Goal: Task Accomplishment & Management: Manage account settings

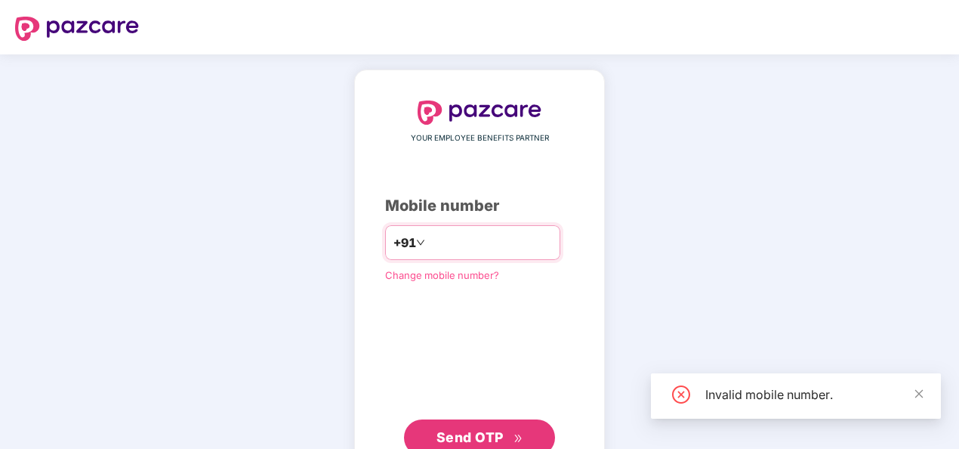
type input "**********"
click link "Change mobile number?" at bounding box center [442, 275] width 114 height 12
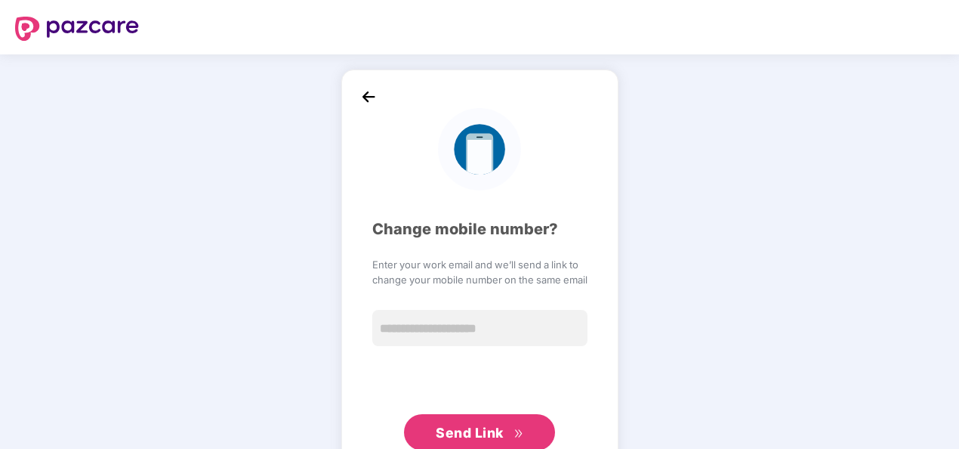
click at [360, 100] on img at bounding box center [368, 96] width 23 height 23
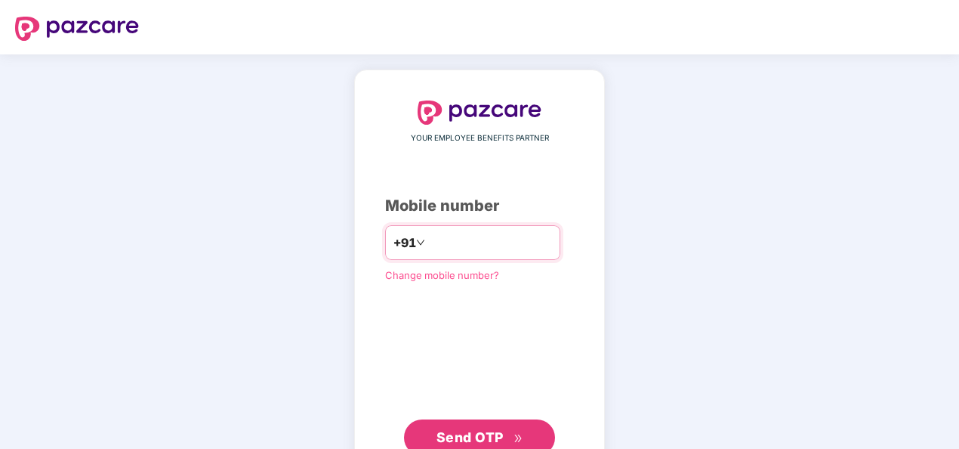
type input "**********"
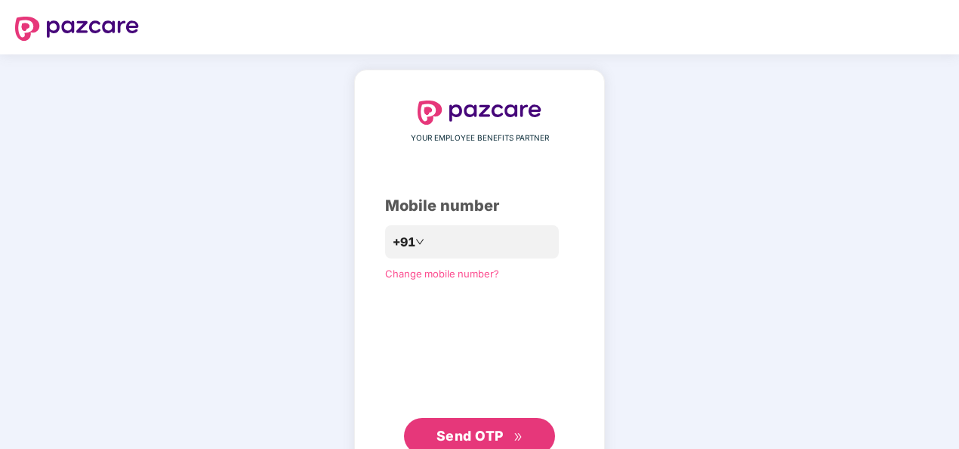
click at [461, 434] on span "Send OTP" at bounding box center [470, 436] width 67 height 16
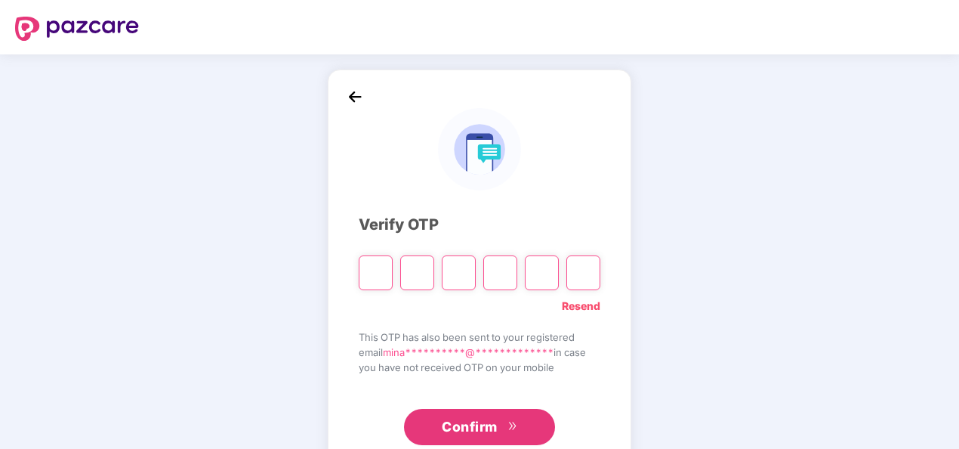
type input "*"
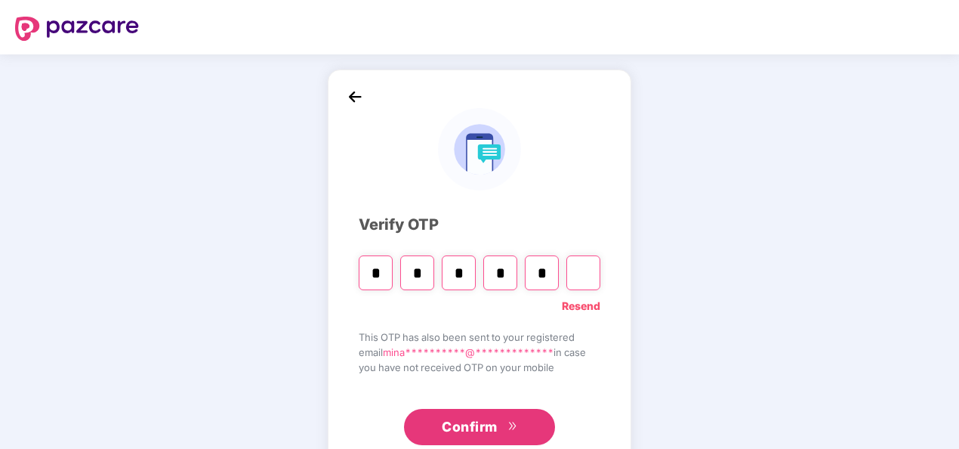
type input "*"
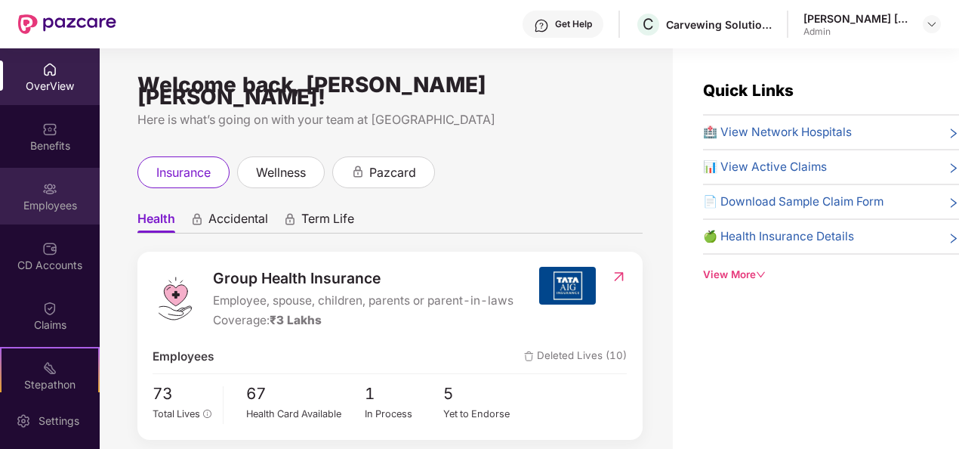
click at [60, 202] on div "Employees" at bounding box center [50, 205] width 100 height 15
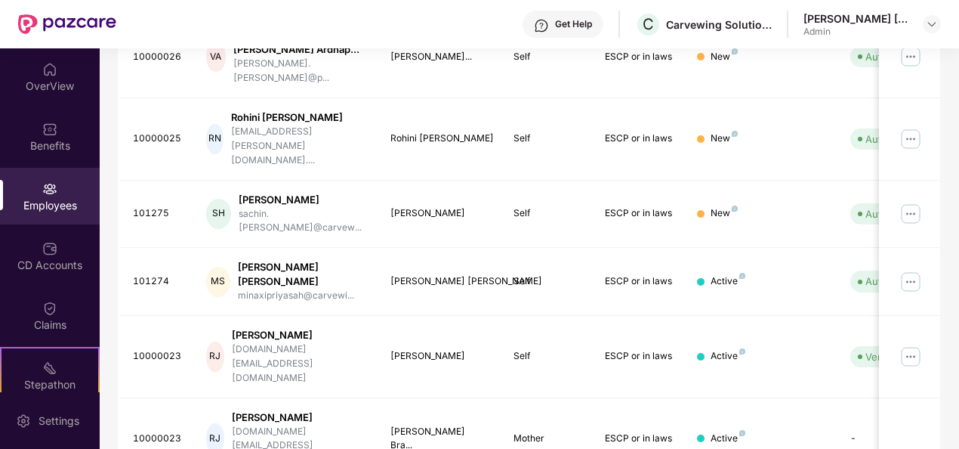
scroll to position [476, 0]
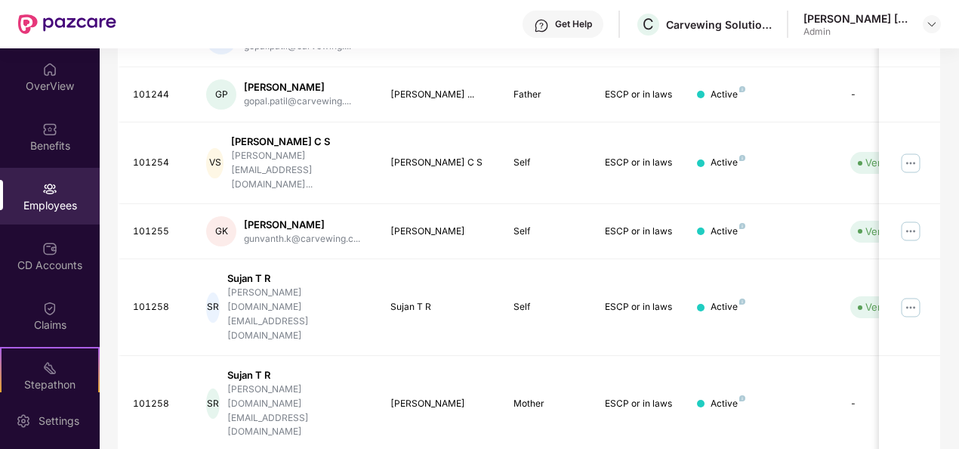
drag, startPoint x: 956, startPoint y: 343, endPoint x: 953, endPoint y: 354, distance: 11.0
click at [953, 354] on div "Filters Group Health Insurance Employee Reports 35 Employees 8 Spouse 11 Child …" at bounding box center [529, 113] width 859 height 977
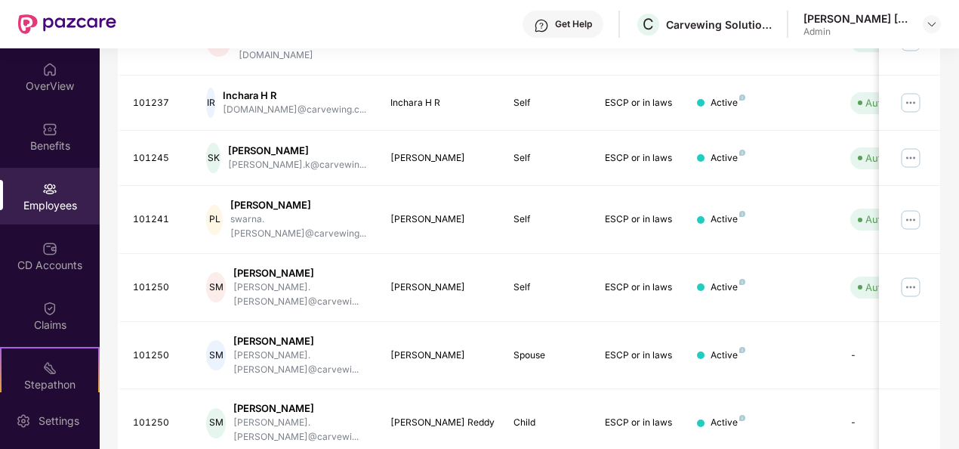
scroll to position [440, 0]
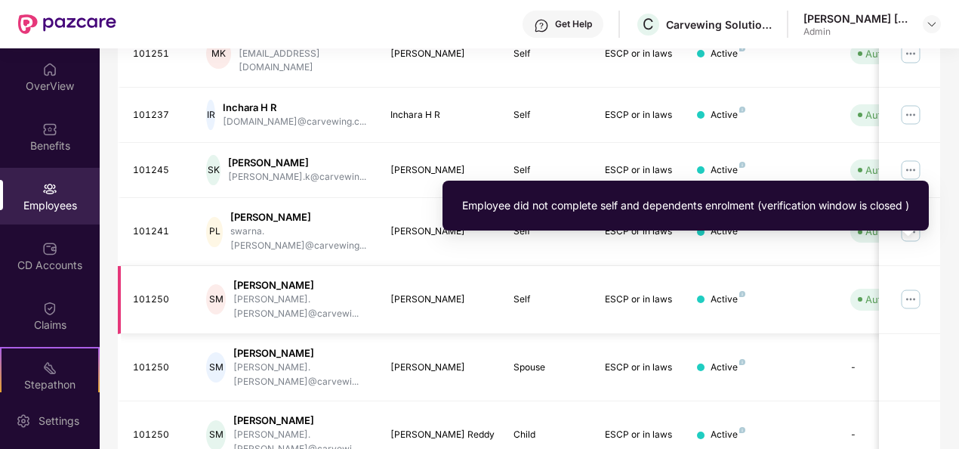
click at [865, 289] on span "Auto Verified" at bounding box center [892, 299] width 83 height 21
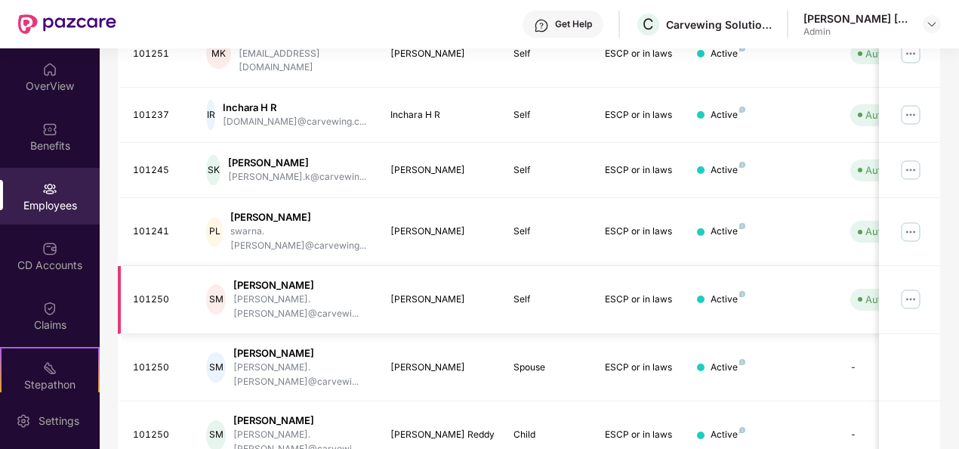
click at [912, 287] on img at bounding box center [911, 299] width 24 height 24
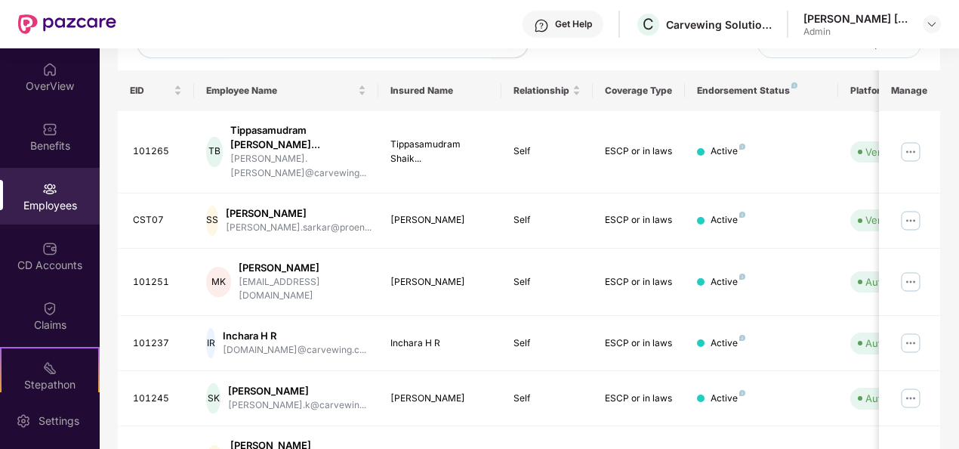
scroll to position [0, 0]
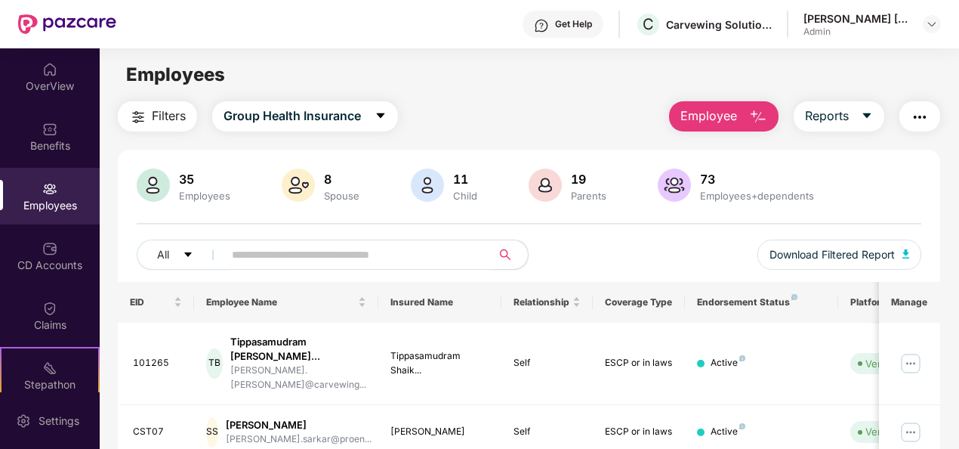
click at [734, 115] on span "Employee" at bounding box center [709, 116] width 57 height 19
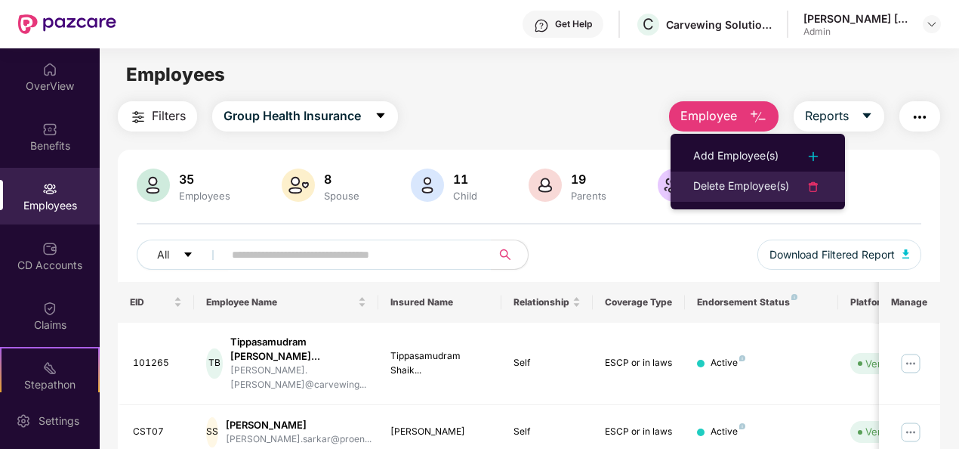
click at [777, 181] on div "Delete Employee(s)" at bounding box center [741, 187] width 96 height 18
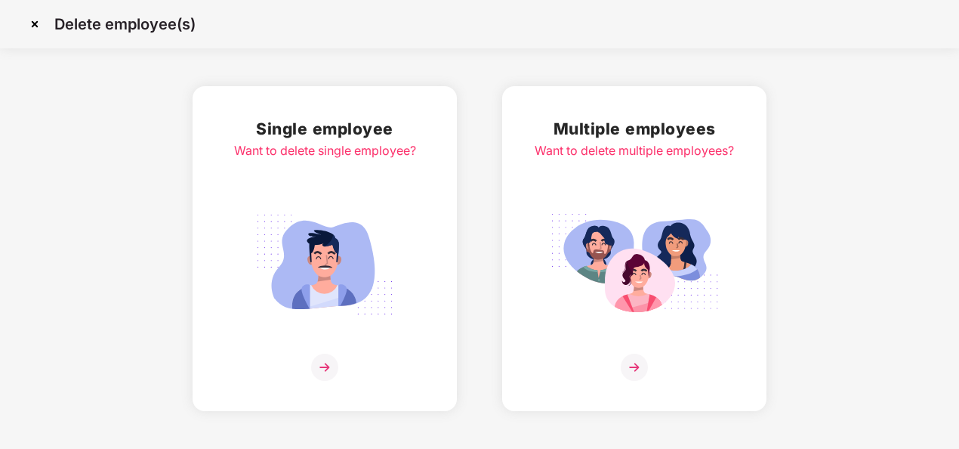
click at [355, 275] on img at bounding box center [324, 264] width 169 height 118
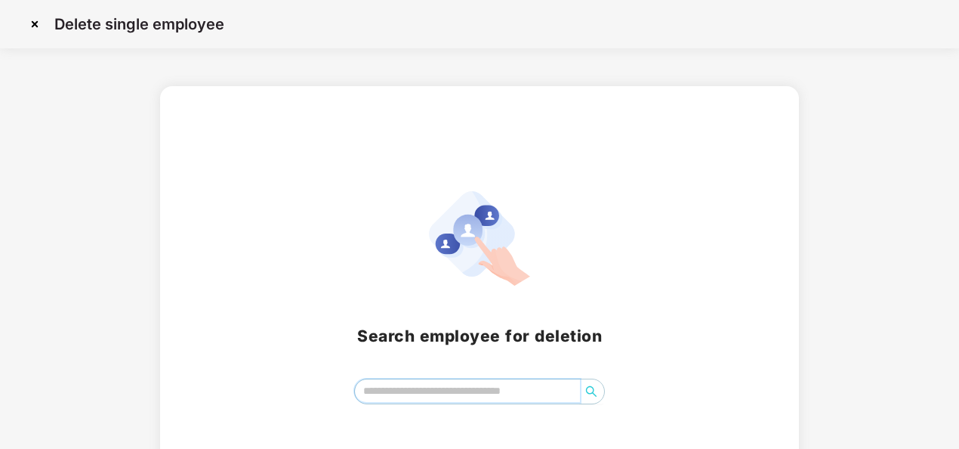
click at [470, 390] on input "search" at bounding box center [468, 390] width 226 height 23
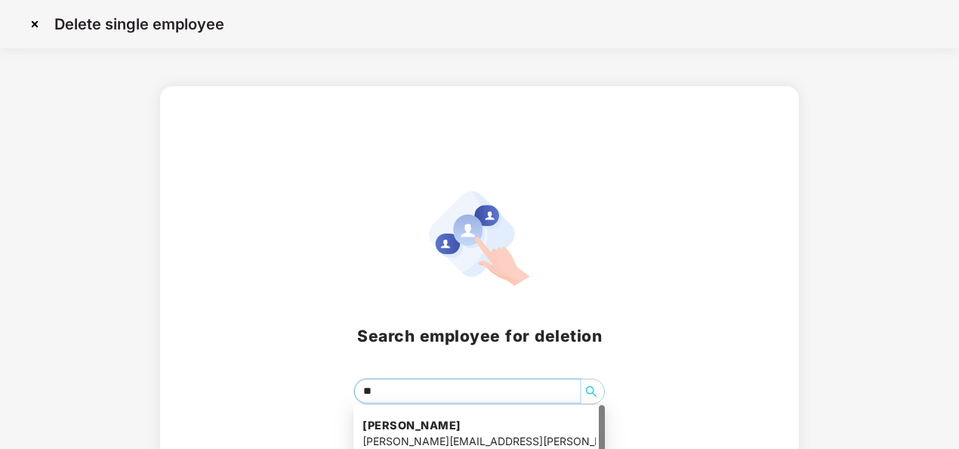
type input "***"
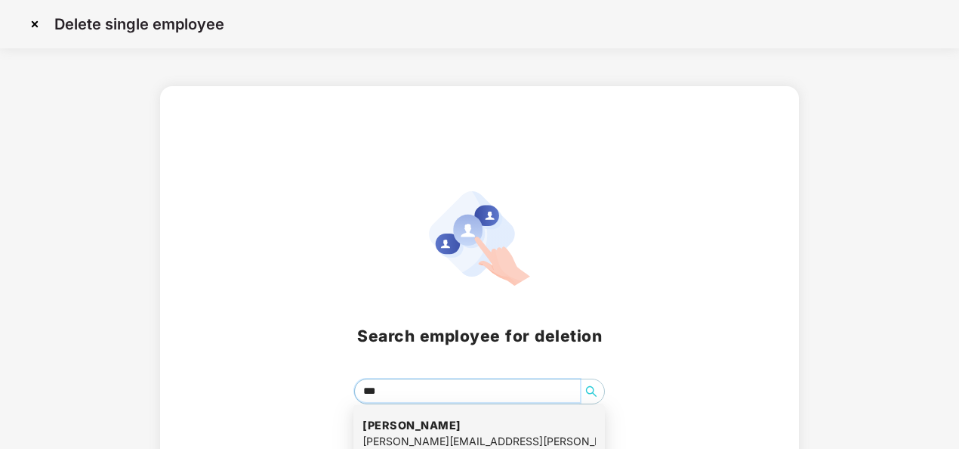
click at [472, 422] on h4 "[PERSON_NAME]" at bounding box center [479, 425] width 233 height 15
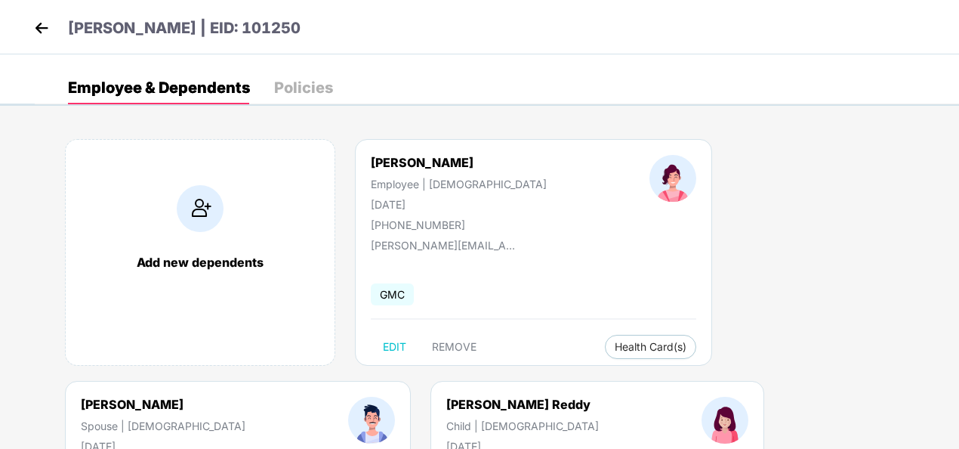
drag, startPoint x: 958, startPoint y: 211, endPoint x: 956, endPoint y: 245, distance: 34.0
click at [956, 245] on div "Add new dependents [PERSON_NAME] Employee | [DEMOGRAPHIC_DATA] [DATE] [PHONE_NU…" at bounding box center [497, 380] width 925 height 529
click at [456, 344] on span "REMOVE" at bounding box center [454, 347] width 45 height 12
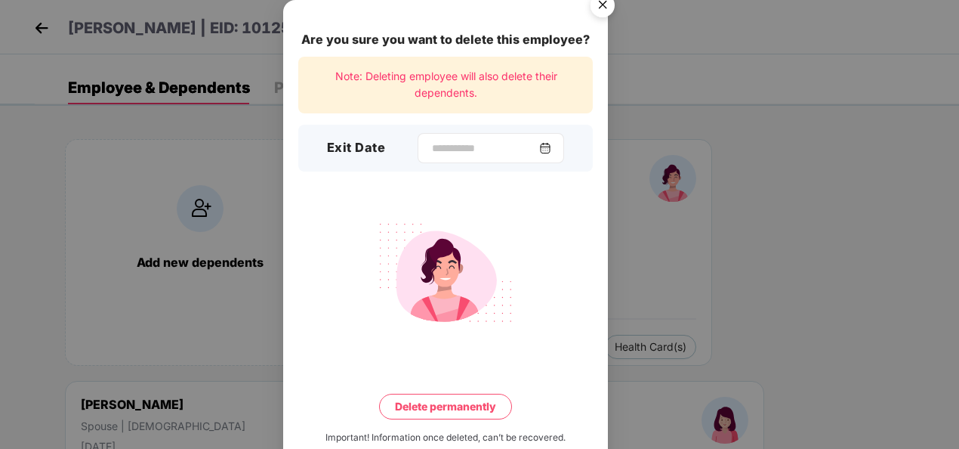
click at [551, 151] on img at bounding box center [545, 148] width 12 height 12
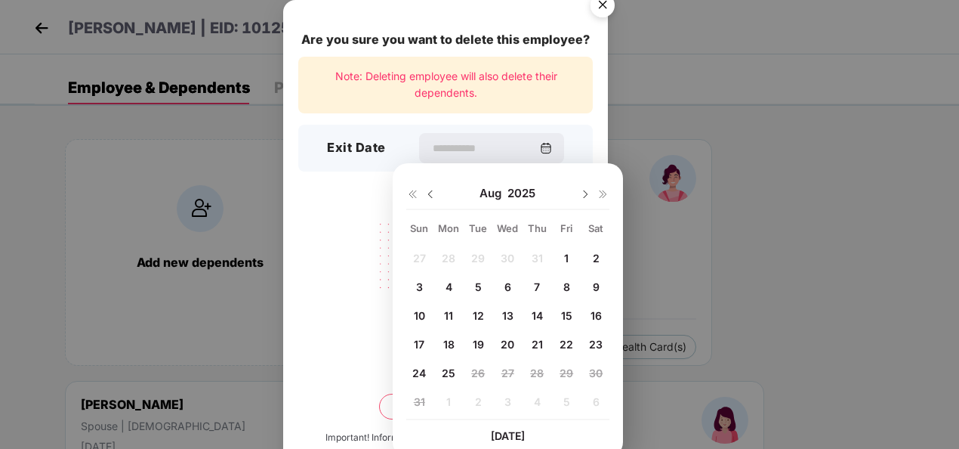
click at [429, 191] on img at bounding box center [431, 194] width 12 height 12
click at [532, 369] on span "31" at bounding box center [537, 372] width 11 height 13
type input "**********"
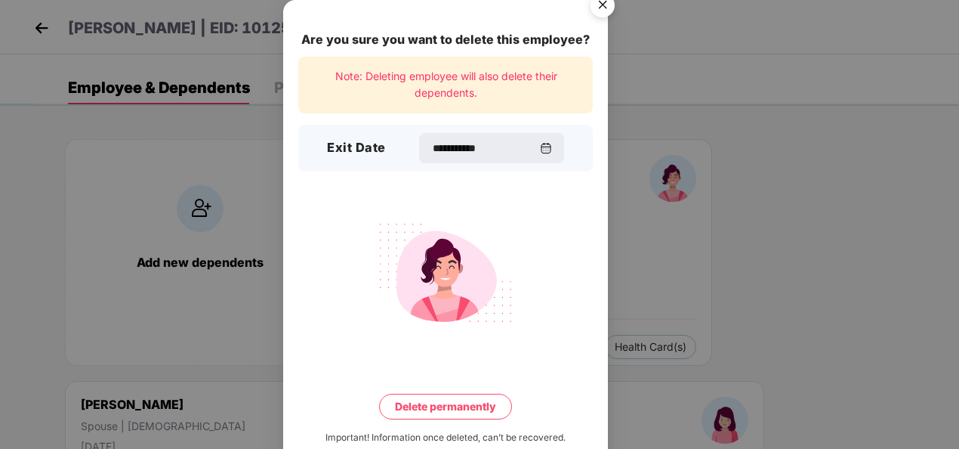
click at [450, 406] on button "Delete permanently" at bounding box center [445, 407] width 133 height 26
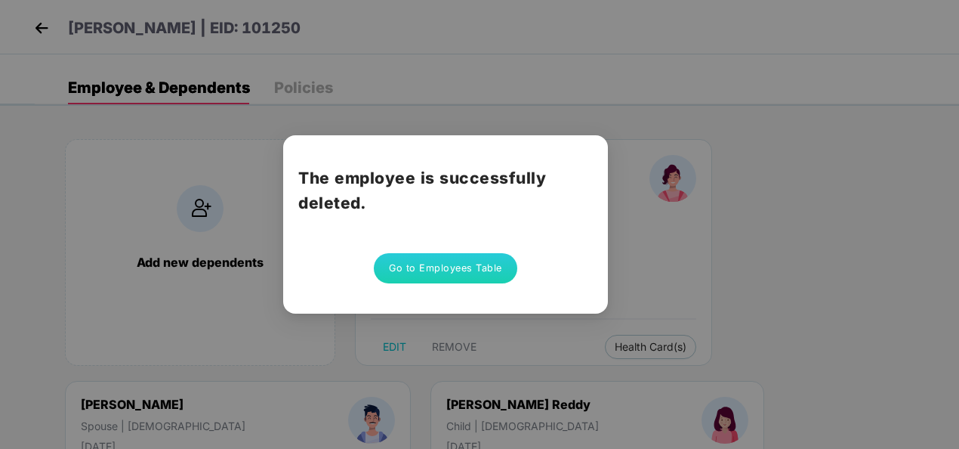
click at [486, 270] on button "Go to Employees Table" at bounding box center [446, 268] width 144 height 30
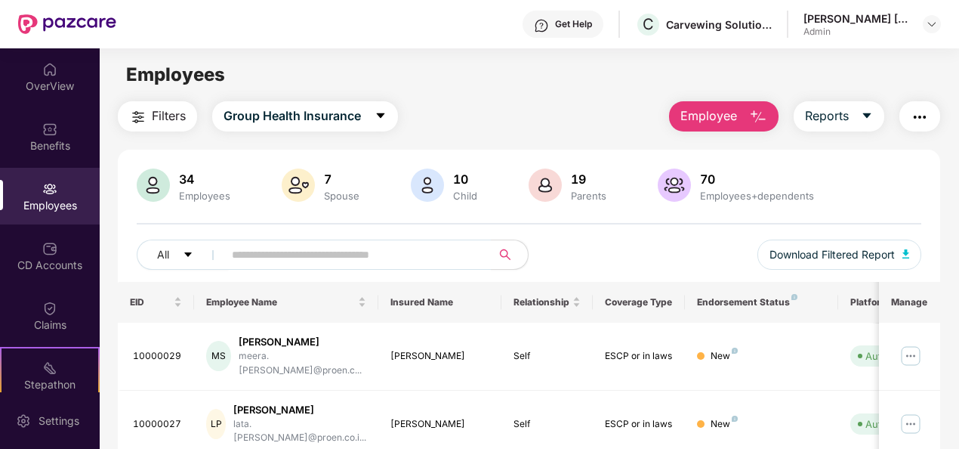
click at [718, 114] on span "Employee" at bounding box center [709, 116] width 57 height 19
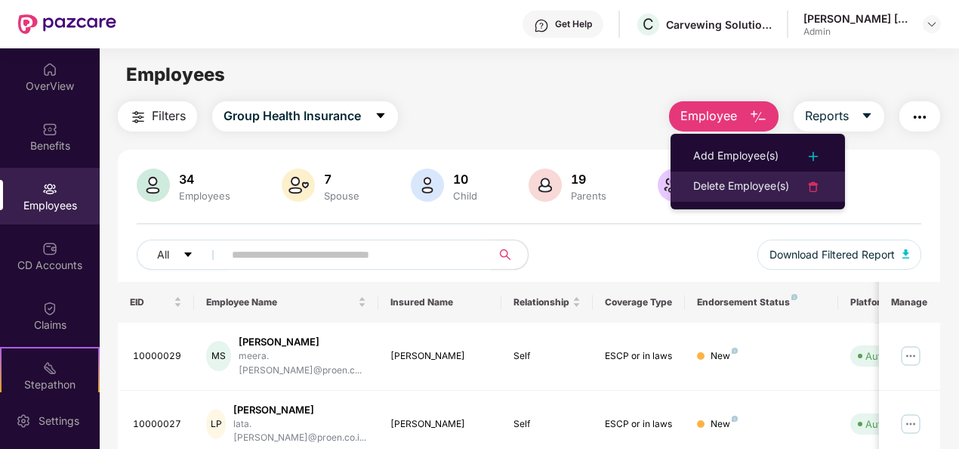
click at [724, 185] on div "Delete Employee(s)" at bounding box center [741, 187] width 96 height 18
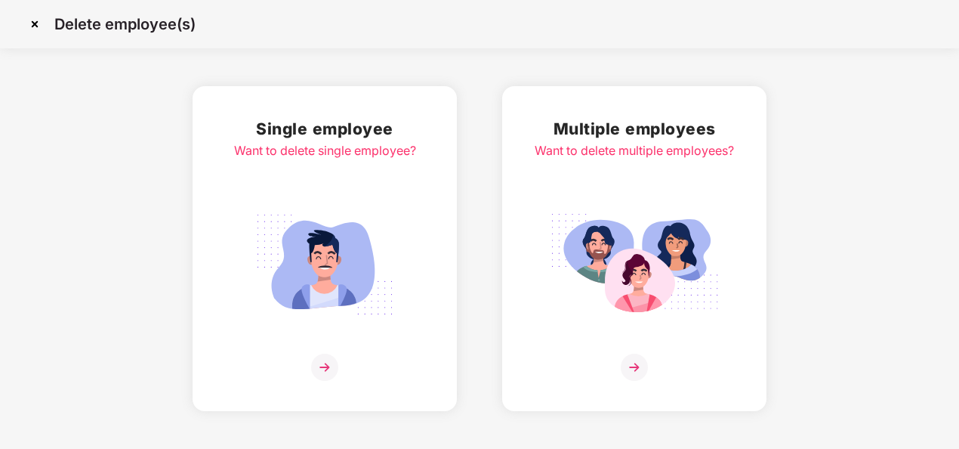
click at [323, 355] on img at bounding box center [324, 367] width 27 height 27
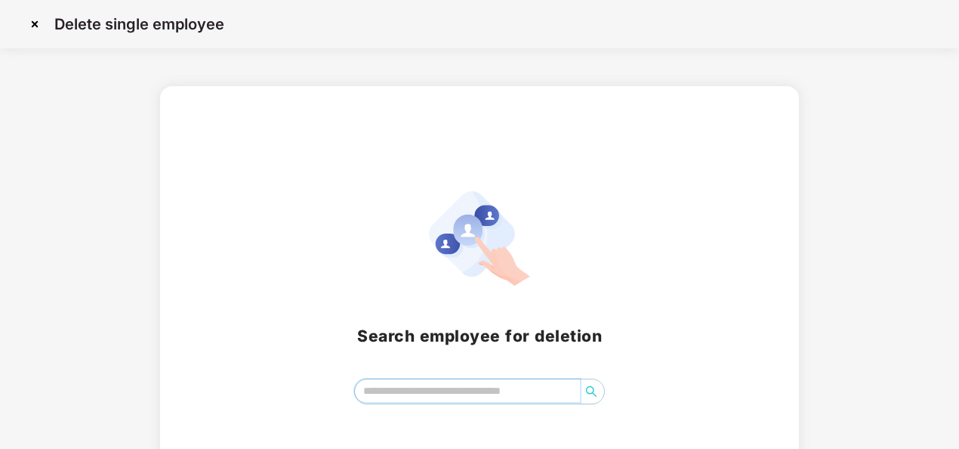
click at [428, 397] on input "search" at bounding box center [468, 390] width 226 height 23
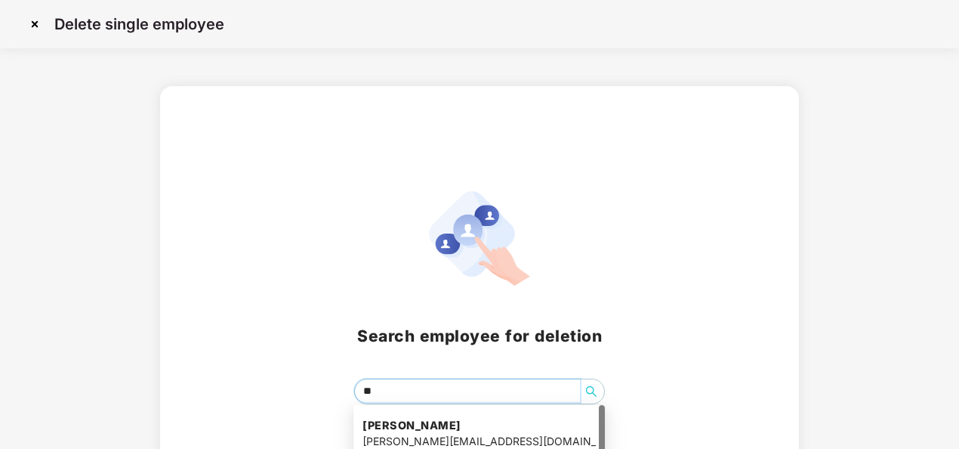
type input "*"
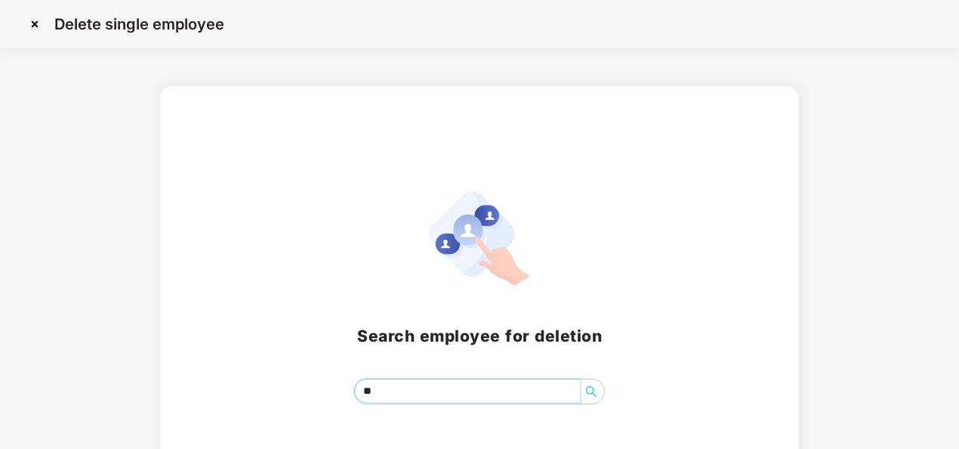
type input "*"
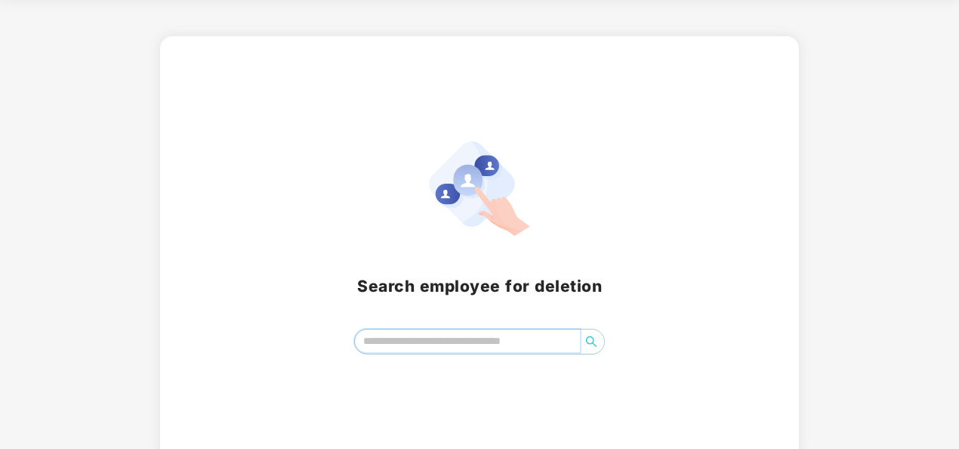
scroll to position [60, 0]
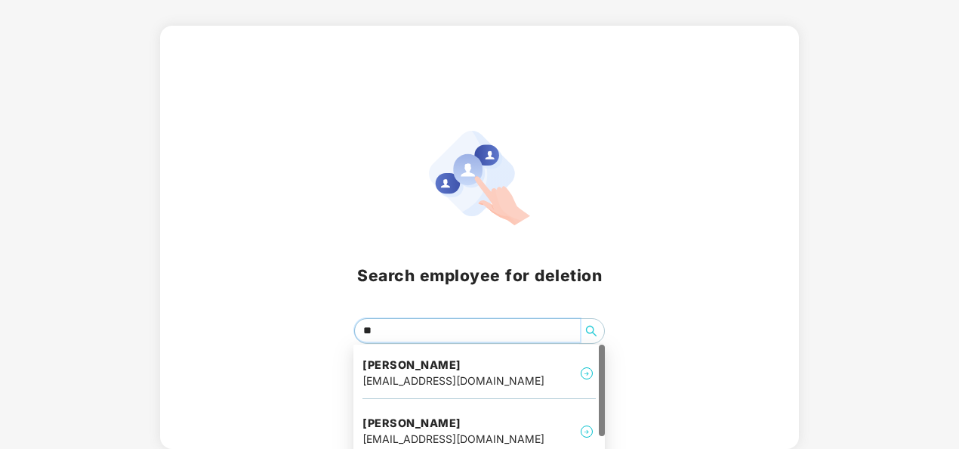
type input "***"
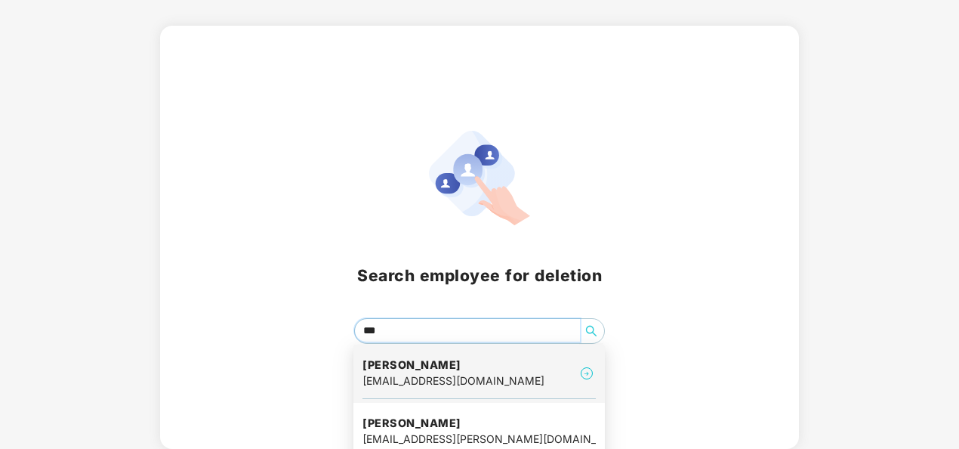
click at [462, 380] on div "[EMAIL_ADDRESS][DOMAIN_NAME]" at bounding box center [454, 380] width 182 height 17
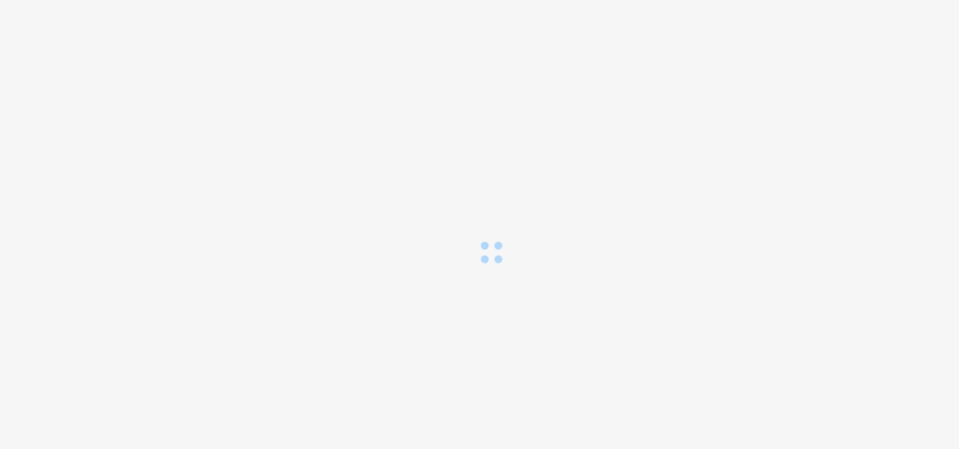
scroll to position [0, 0]
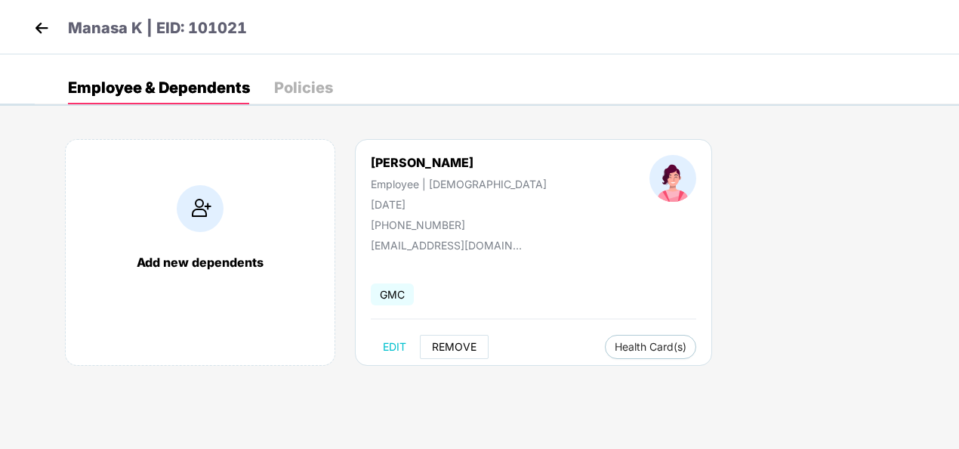
click at [459, 344] on span "REMOVE" at bounding box center [454, 347] width 45 height 12
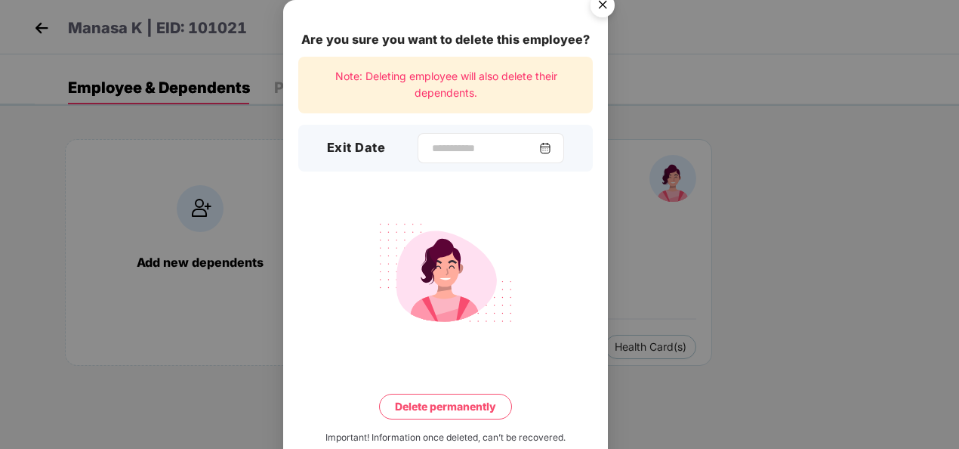
click at [551, 148] on img at bounding box center [545, 148] width 12 height 12
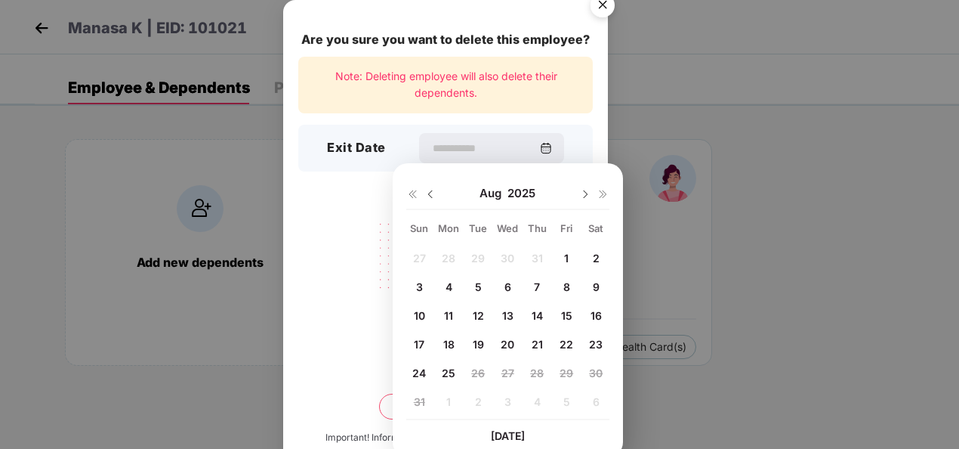
click at [431, 196] on img at bounding box center [431, 194] width 12 height 12
click at [539, 369] on span "31" at bounding box center [537, 372] width 11 height 13
type input "**********"
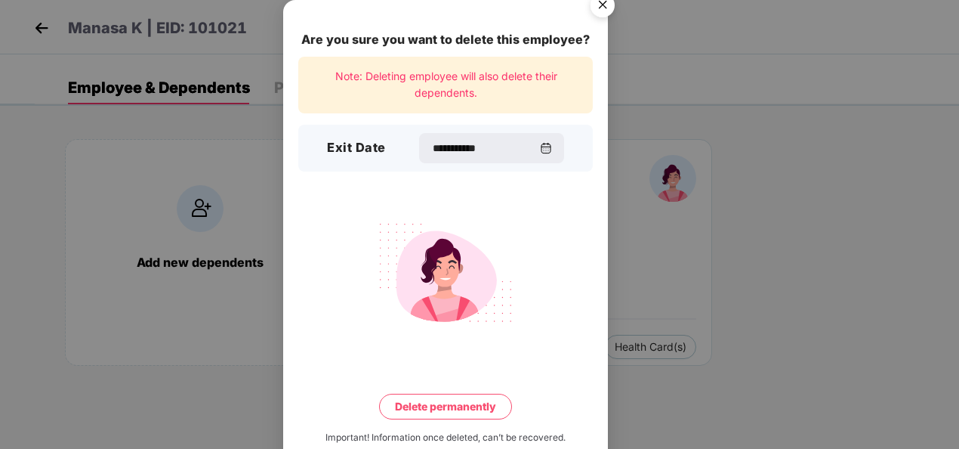
click at [489, 402] on button "Delete permanently" at bounding box center [445, 407] width 133 height 26
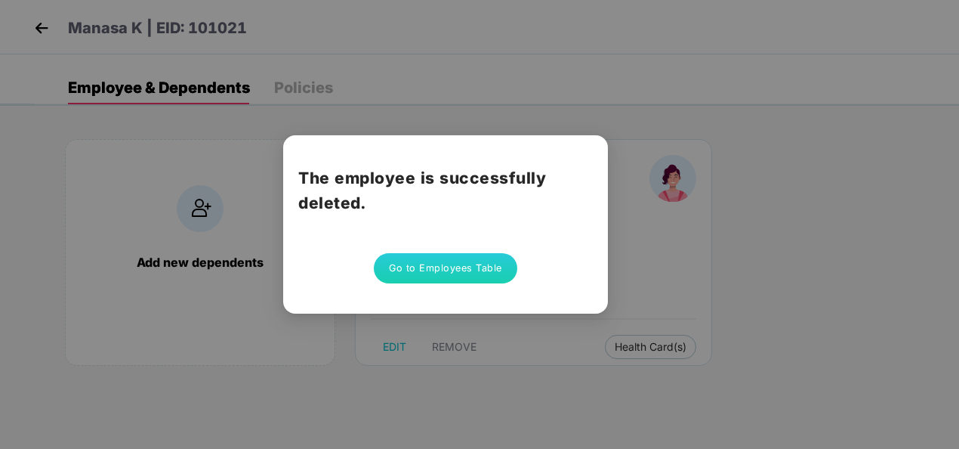
click at [485, 267] on button "Go to Employees Table" at bounding box center [446, 268] width 144 height 30
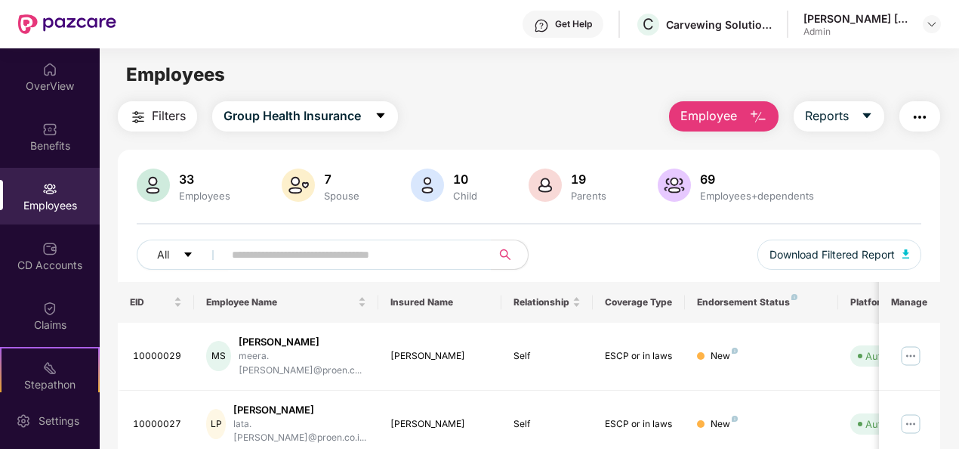
click at [745, 113] on button "Employee" at bounding box center [724, 116] width 110 height 30
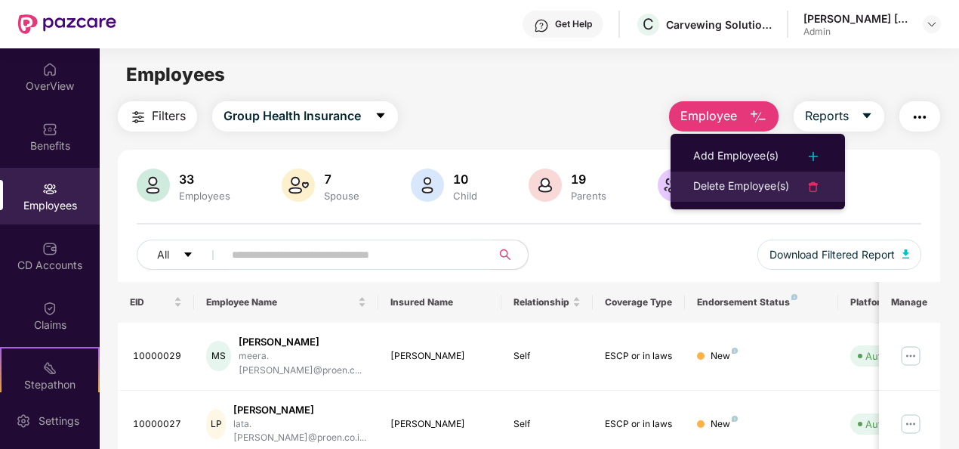
click at [748, 181] on div "Delete Employee(s)" at bounding box center [741, 187] width 96 height 18
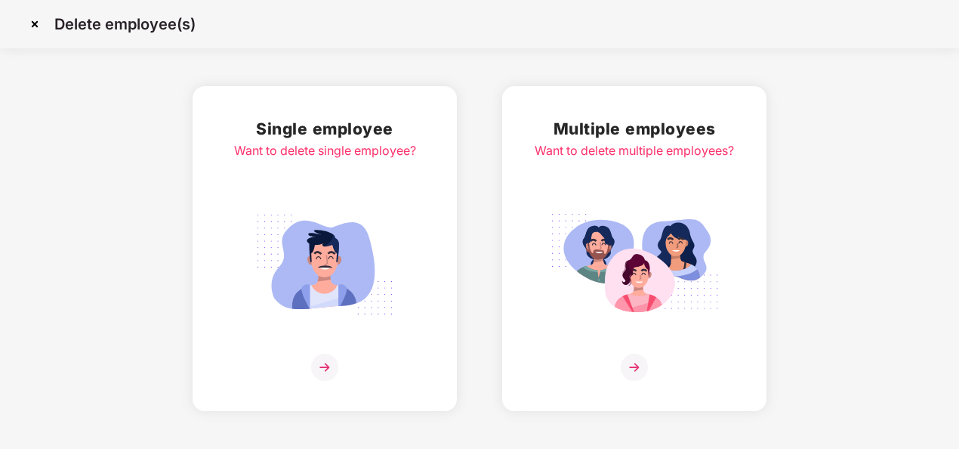
click at [349, 351] on div "Single employee Want to delete single employee?" at bounding box center [325, 248] width 182 height 264
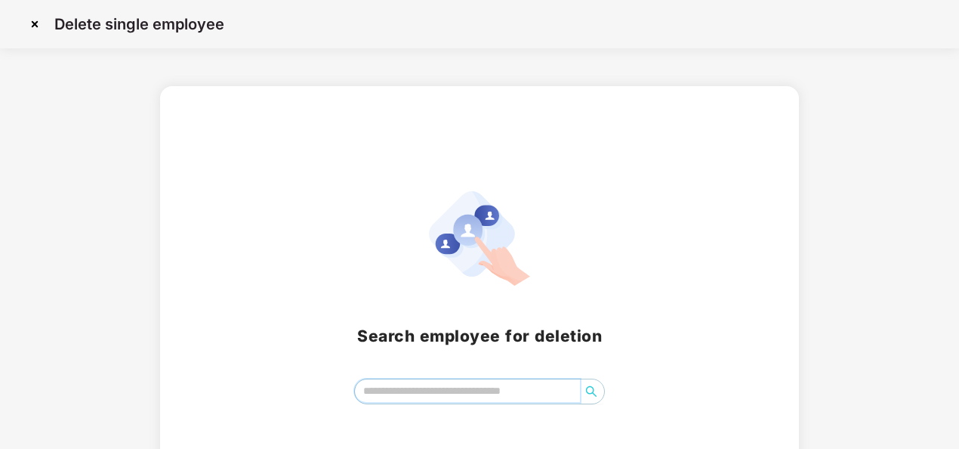
click at [452, 390] on input "search" at bounding box center [468, 390] width 226 height 23
type input "*"
